Goal: Information Seeking & Learning: Learn about a topic

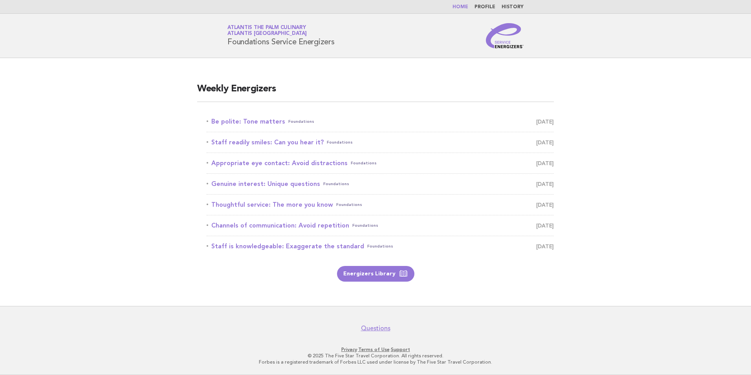
click at [242, 123] on link "Be polite: Tone matters Foundations September 20" at bounding box center [380, 121] width 347 height 11
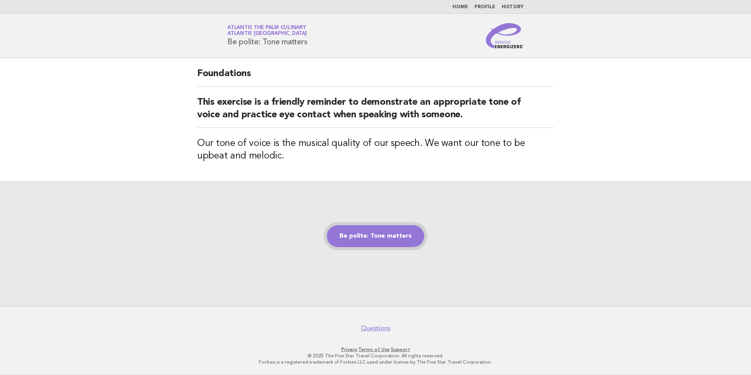
click at [383, 237] on link "Be polite: Tone matters" at bounding box center [375, 236] width 97 height 22
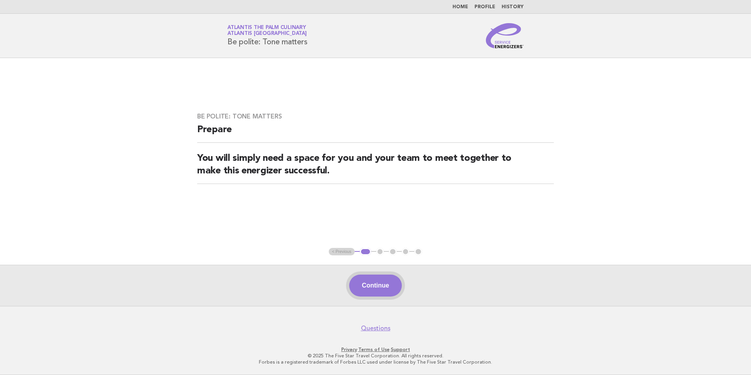
click at [381, 287] on button "Continue" at bounding box center [375, 286] width 52 height 22
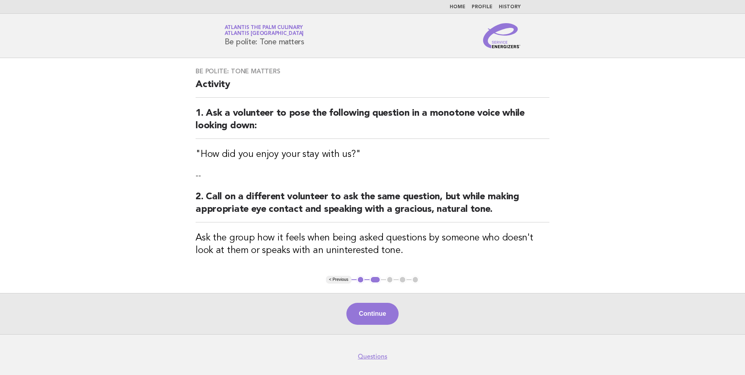
click at [370, 314] on button "Continue" at bounding box center [372, 314] width 52 height 22
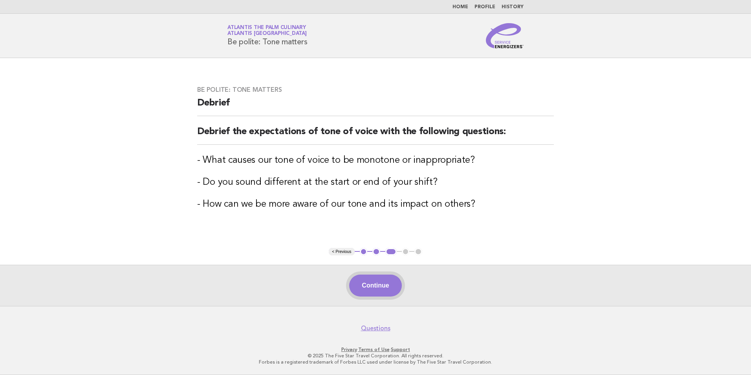
click at [386, 292] on button "Continue" at bounding box center [375, 286] width 52 height 22
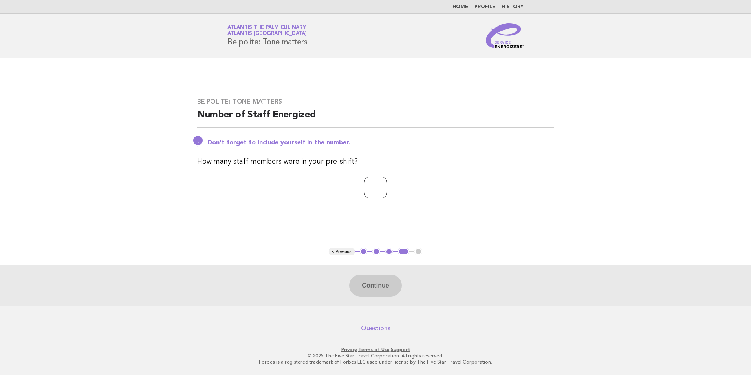
click at [370, 187] on input "number" at bounding box center [376, 188] width 24 height 22
type input "**"
click at [377, 286] on button "Continue" at bounding box center [375, 286] width 52 height 22
